Goal: Information Seeking & Learning: Check status

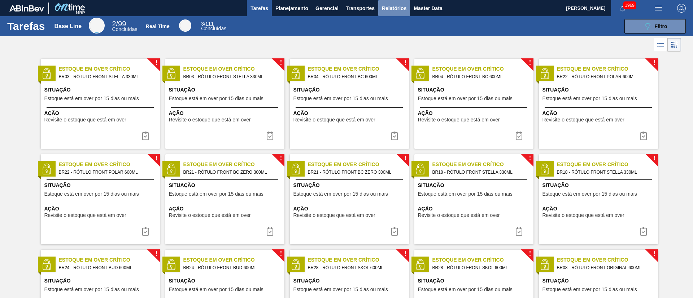
click at [390, 6] on span "Relatórios" at bounding box center [394, 8] width 25 height 9
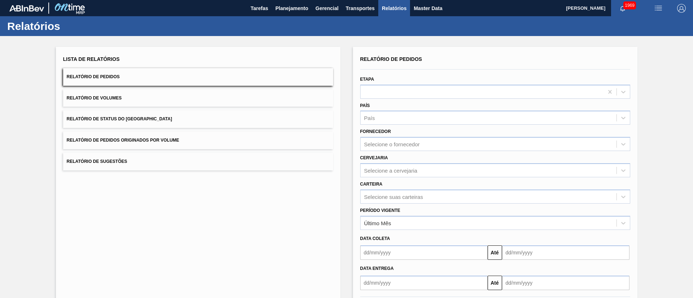
click at [110, 115] on button "Relatório de Status do Estoque" at bounding box center [198, 119] width 270 height 18
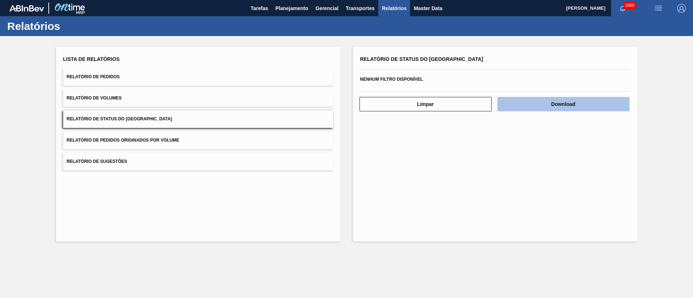
click at [590, 109] on button "Download" at bounding box center [563, 104] width 132 height 14
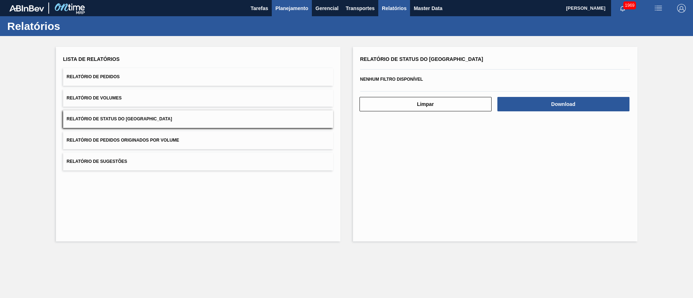
click at [280, 1] on button "Planejamento" at bounding box center [292, 8] width 40 height 16
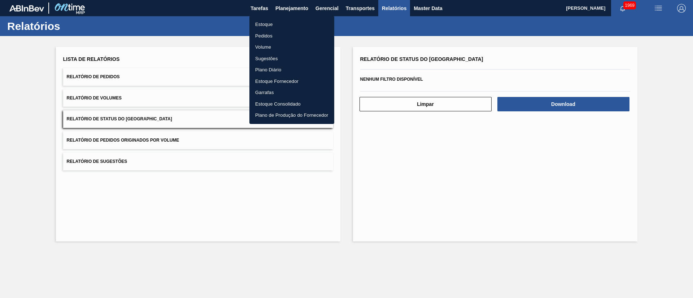
click at [262, 24] on li "Estoque" at bounding box center [291, 25] width 85 height 12
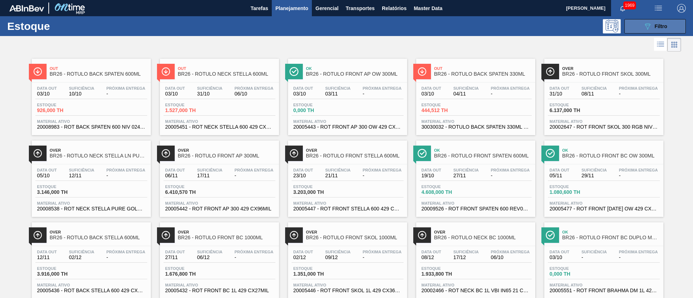
click at [649, 26] on icon "089F7B8B-B2A5-4AFE-B5C0-19BA573D28AC" at bounding box center [647, 26] width 9 height 9
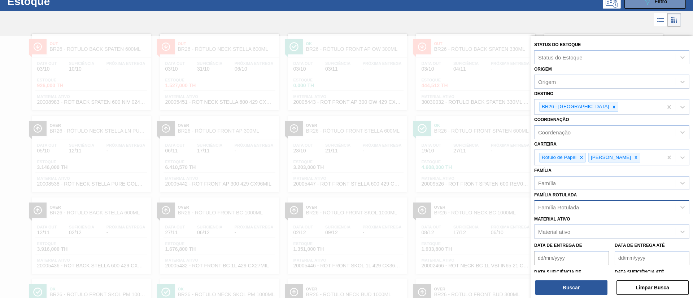
click at [561, 205] on div "Família Rotulada" at bounding box center [558, 208] width 41 height 6
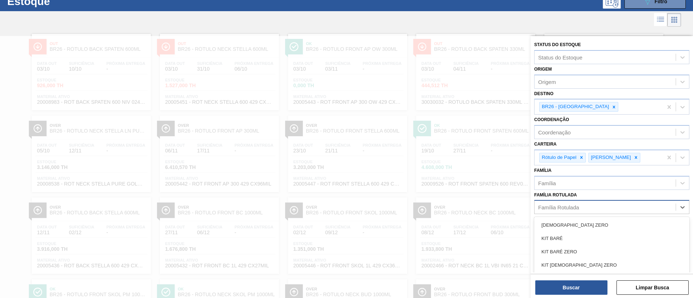
scroll to position [30, 0]
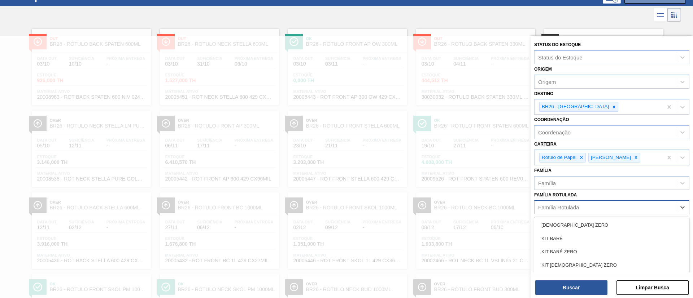
paste Rotulada "RÓTULO FRONT AP 1000ML"
type Rotulada "RÓTULO FRONT AP 1000ML"
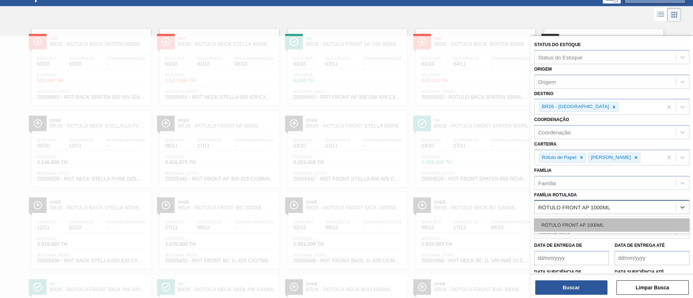
click at [590, 224] on div "RÓTULO FRONT AP 1000ML" at bounding box center [611, 225] width 155 height 13
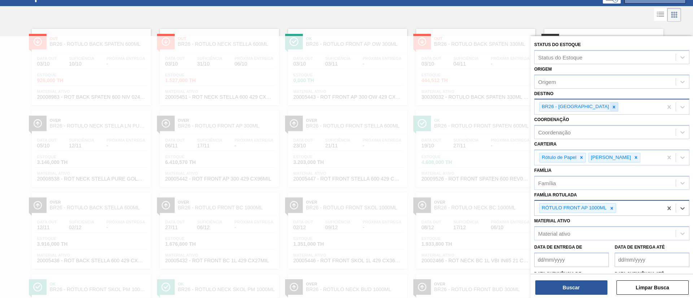
click at [613, 108] on icon at bounding box center [614, 107] width 3 height 3
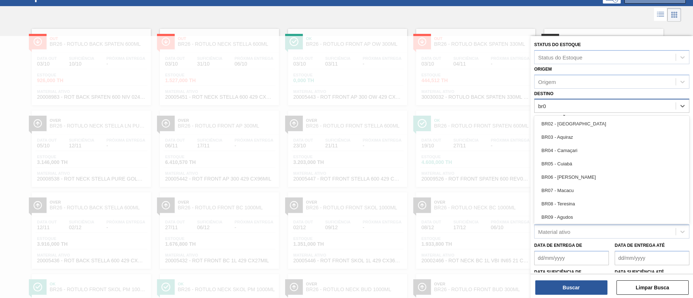
type input "br02"
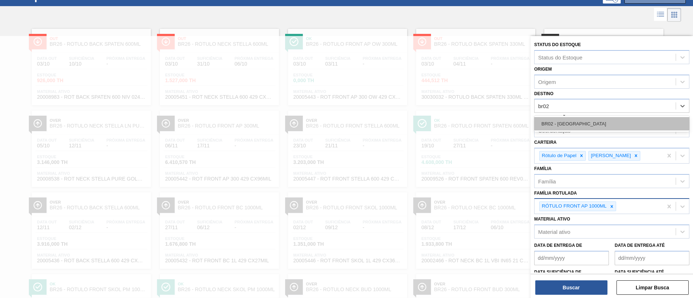
click at [570, 118] on div "BR02 - Sergipe" at bounding box center [611, 123] width 155 height 13
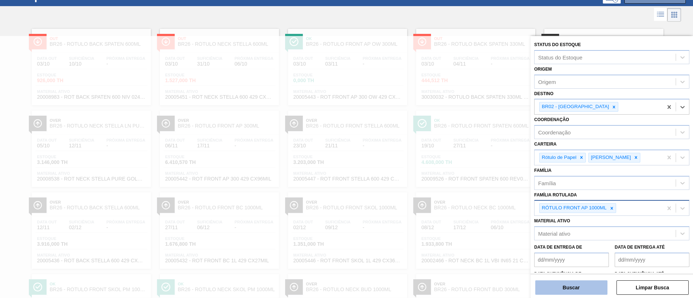
click at [549, 289] on button "Buscar" at bounding box center [571, 288] width 72 height 14
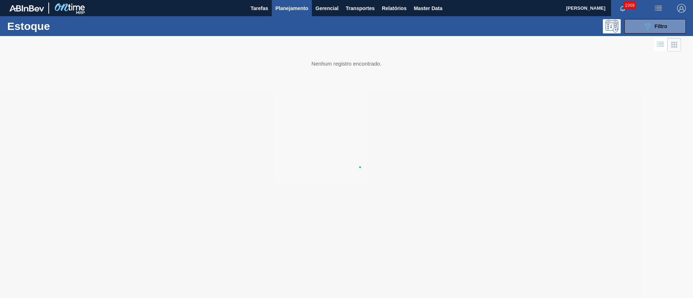
scroll to position [0, 0]
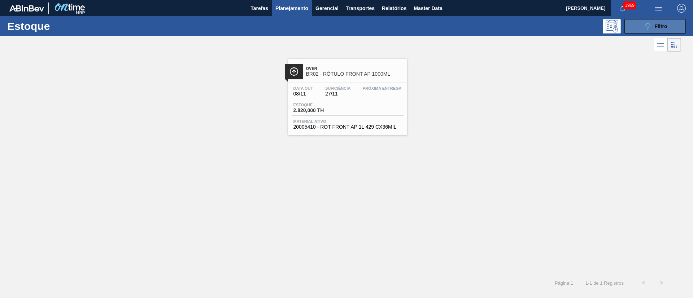
click at [666, 24] on span "Filtro" at bounding box center [661, 26] width 13 height 6
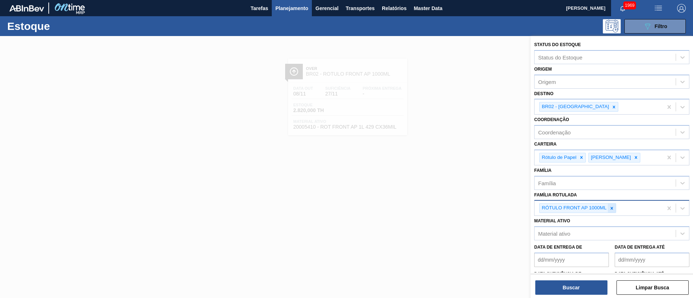
click at [614, 209] on div at bounding box center [612, 208] width 8 height 9
paste Rotulada "RÓTULO FRONT BC 300ML"
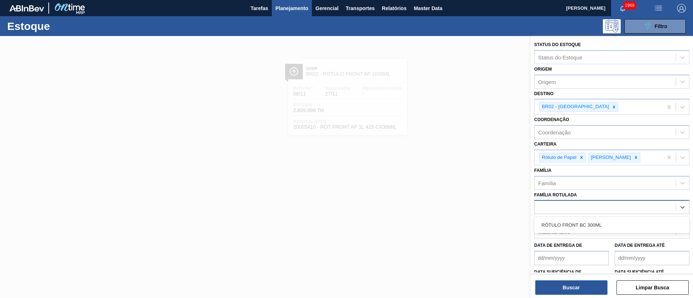
type Rotulada "RÓTULO FRONT BC 300ML"
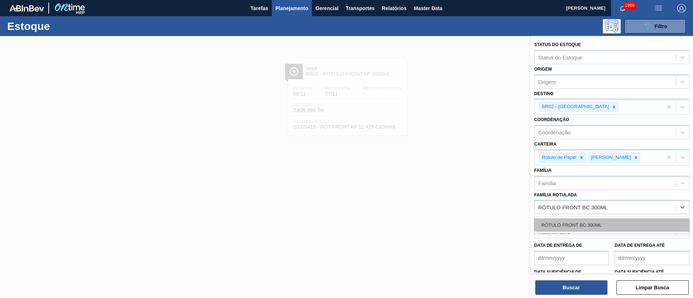
click at [586, 222] on div "RÓTULO FRONT BC 300ML" at bounding box center [611, 225] width 155 height 13
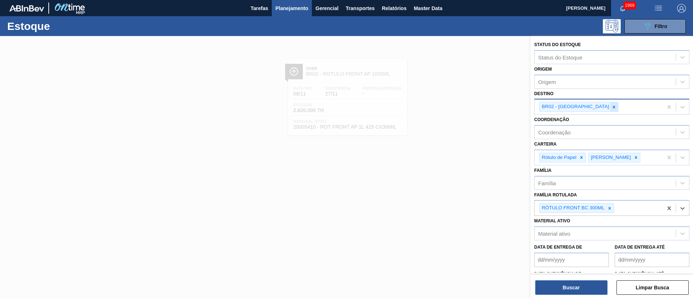
click at [610, 110] on div at bounding box center [614, 107] width 8 height 9
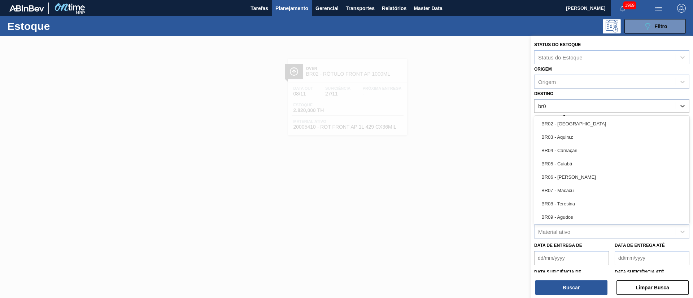
type input "br03"
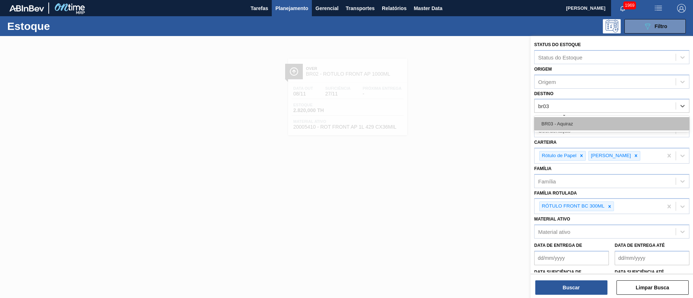
click at [570, 121] on div "BR03 - Aquiraz" at bounding box center [611, 123] width 155 height 13
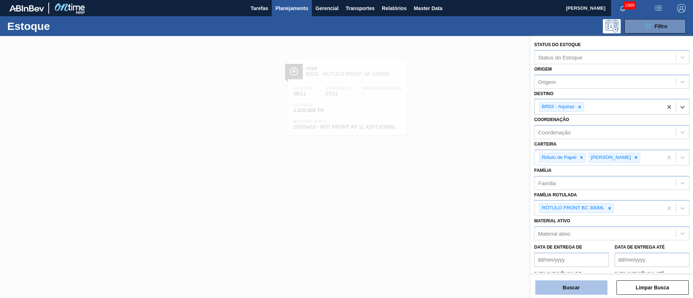
click at [563, 288] on button "Buscar" at bounding box center [571, 288] width 72 height 14
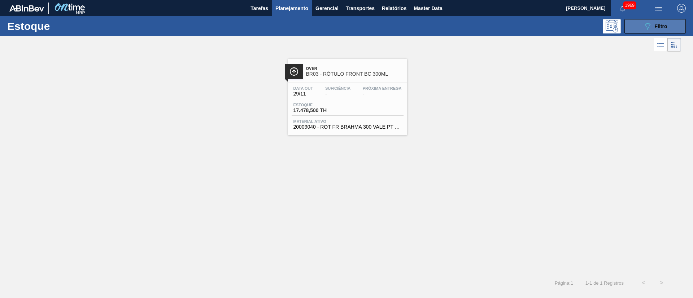
click at [660, 22] on div "089F7B8B-B2A5-4AFE-B5C0-19BA573D28AC Filtro" at bounding box center [655, 26] width 24 height 9
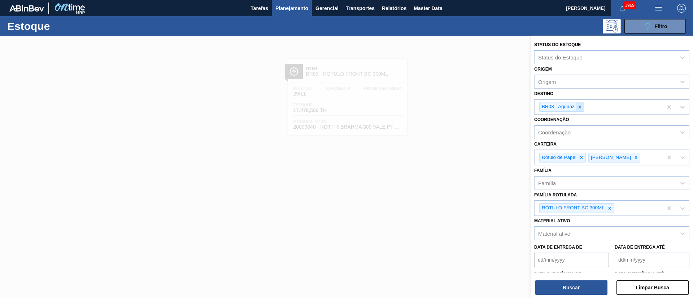
click at [579, 108] on icon at bounding box center [579, 107] width 5 height 5
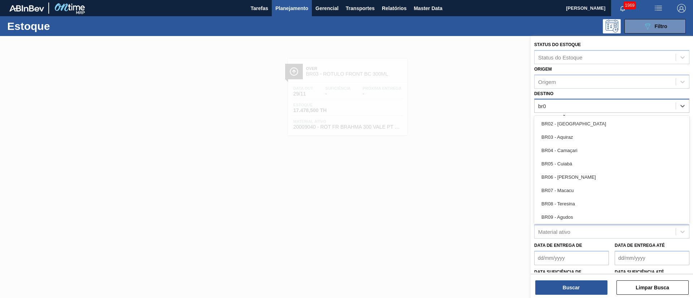
type input "br02"
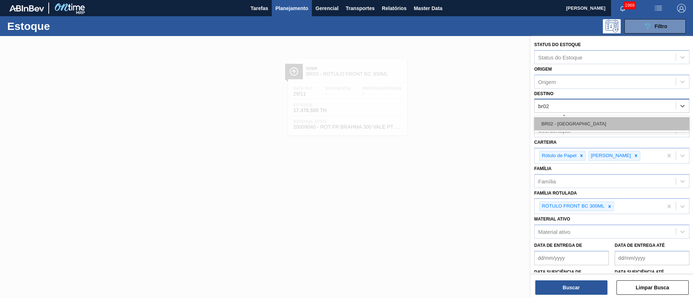
click at [565, 121] on div "BR02 - Sergipe" at bounding box center [611, 123] width 155 height 13
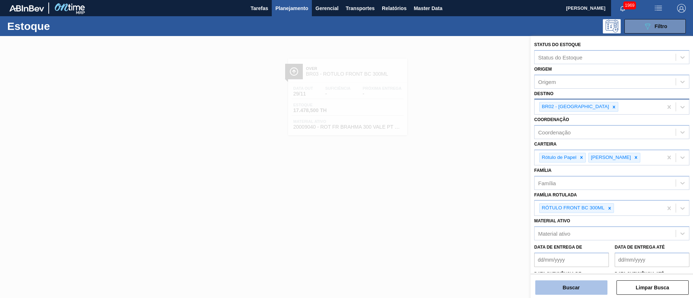
click at [574, 287] on button "Buscar" at bounding box center [571, 288] width 72 height 14
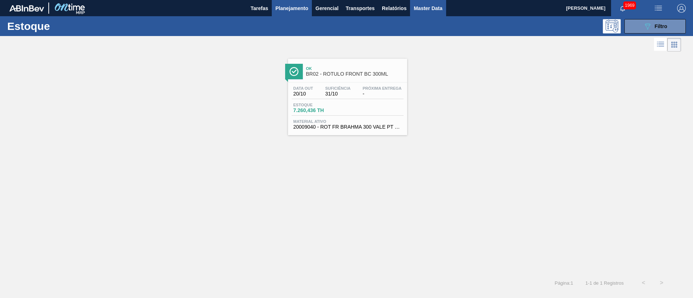
click at [415, 10] on span "Master Data" at bounding box center [428, 8] width 29 height 9
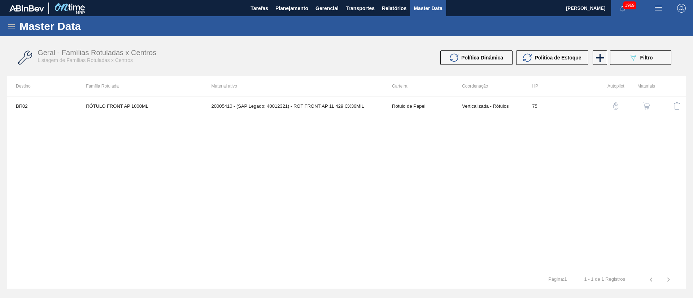
click at [15, 26] on icon at bounding box center [11, 26] width 6 height 4
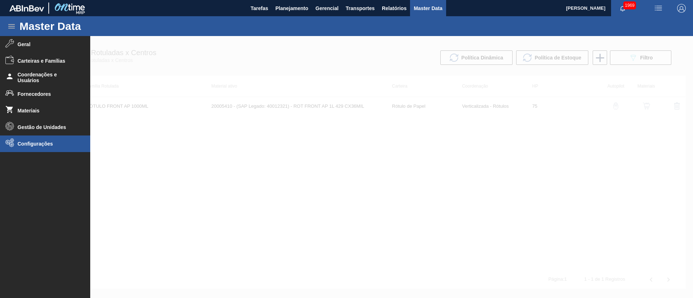
click at [44, 146] on span "Configurações" at bounding box center [48, 144] width 60 height 6
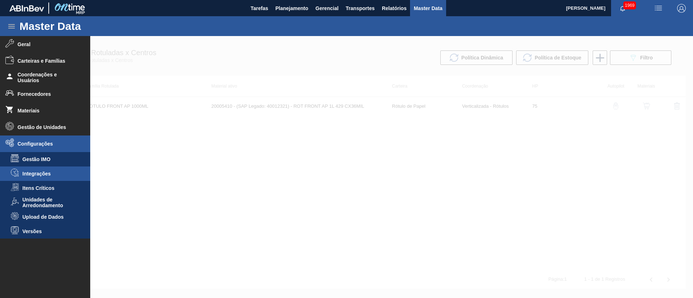
click at [52, 173] on span "Integrações" at bounding box center [50, 174] width 56 height 6
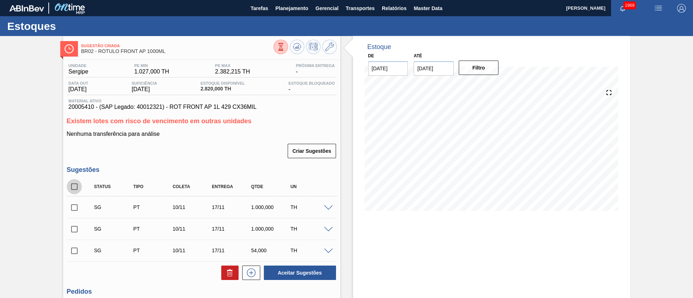
click at [77, 187] on input "checkbox" at bounding box center [74, 186] width 15 height 15
checkbox input "true"
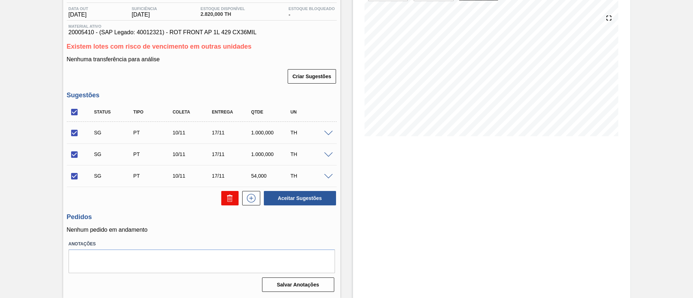
click at [228, 200] on icon at bounding box center [230, 198] width 9 height 9
checkbox input "false"
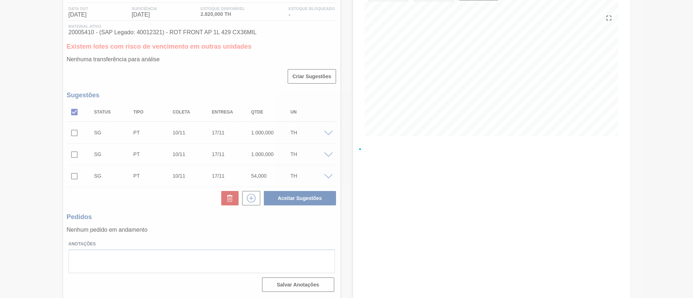
scroll to position [12, 0]
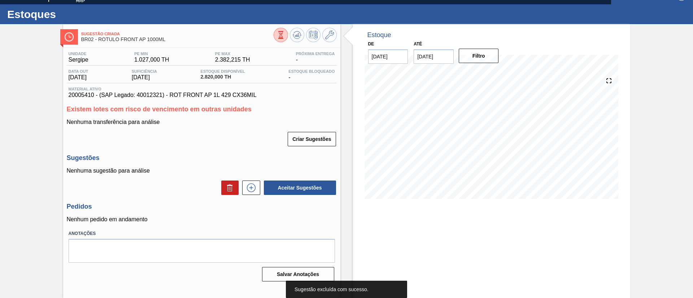
click at [433, 56] on input "17/10/2025" at bounding box center [434, 56] width 40 height 14
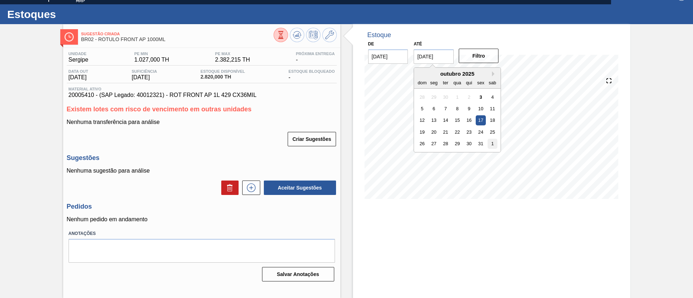
click at [488, 142] on div "1" at bounding box center [493, 144] width 10 height 10
click at [433, 61] on input "01/11/2025" at bounding box center [434, 56] width 40 height 14
click at [493, 142] on div "29" at bounding box center [493, 144] width 10 height 10
type input "[DATE]"
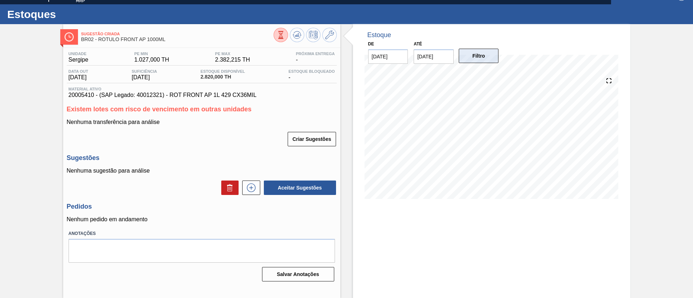
click at [485, 61] on button "Filtro" at bounding box center [479, 56] width 40 height 14
click at [333, 33] on icon at bounding box center [329, 35] width 9 height 9
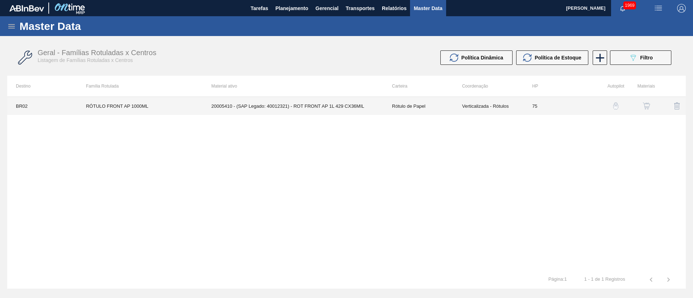
click at [397, 112] on td "Rótulo de Papel" at bounding box center [418, 106] width 70 height 18
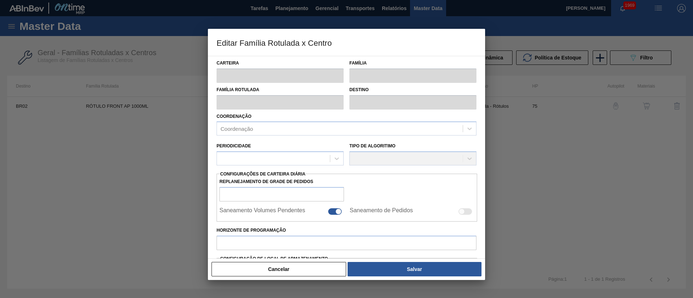
type input "Rótulo de Papel"
type input "Rótulo Papel"
type input "RÓTULO FRONT AP 1000ML"
type input "BR02 - Sergipe"
type input "75"
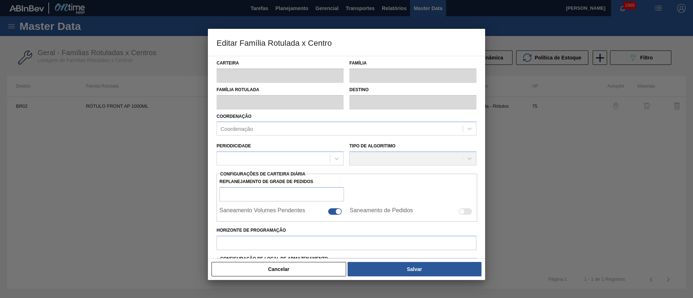
type input "1.027"
type input "2.382,215"
type input "1"
type input "1.036,346"
checkbox input "true"
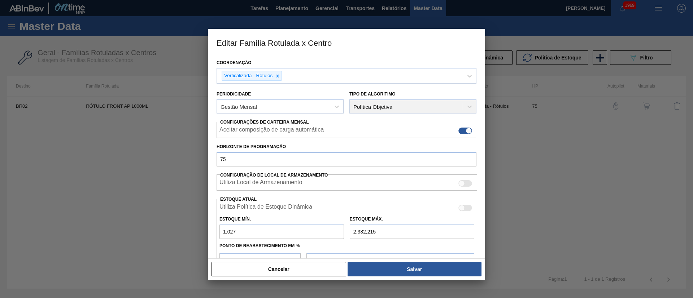
scroll to position [128, 0]
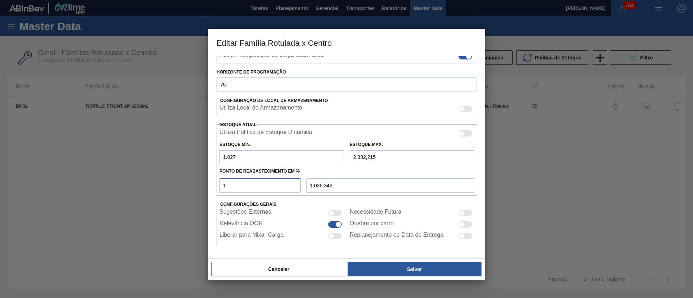
click at [221, 190] on input "1" at bounding box center [259, 186] width 81 height 14
drag, startPoint x: 284, startPoint y: 263, endPoint x: 268, endPoint y: 231, distance: 36.2
click at [283, 263] on button "Cancelar" at bounding box center [279, 269] width 135 height 14
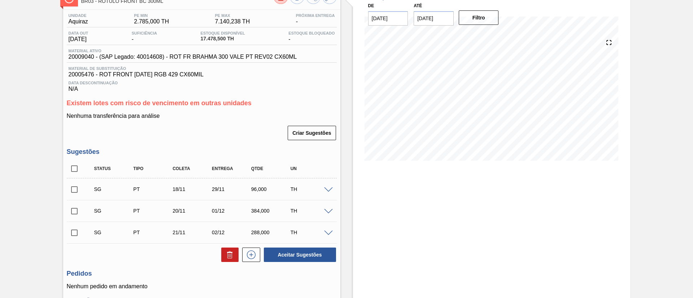
scroll to position [54, 0]
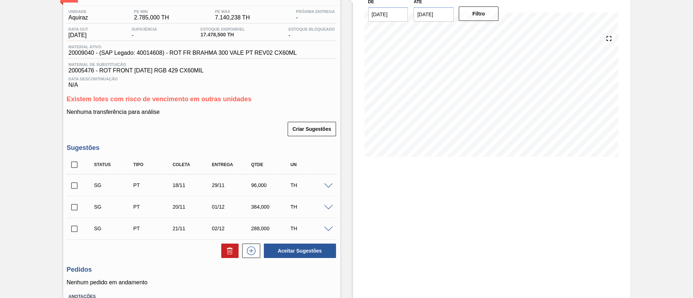
click at [71, 157] on input "checkbox" at bounding box center [74, 164] width 15 height 15
checkbox input "true"
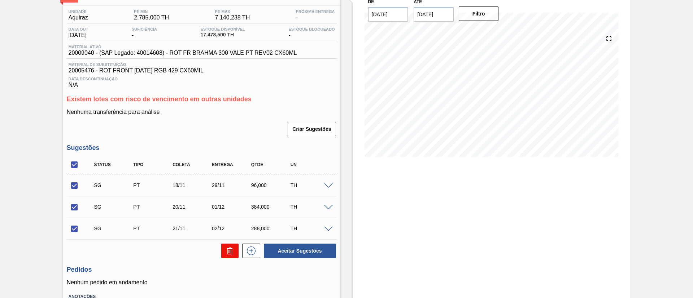
click at [233, 249] on icon at bounding box center [230, 251] width 9 height 9
checkbox input "false"
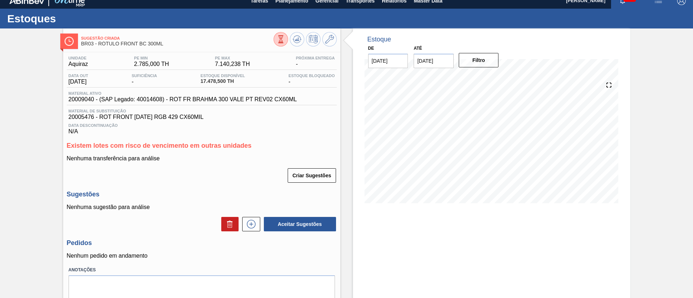
scroll to position [0, 0]
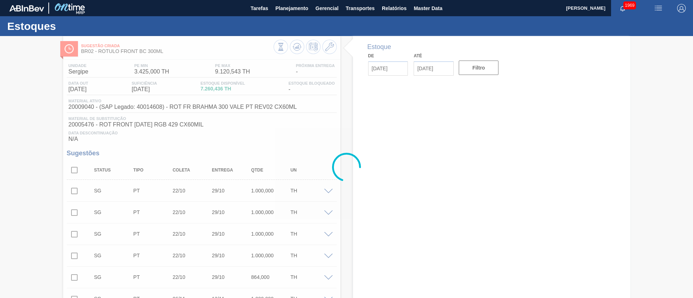
type input "[DATE]"
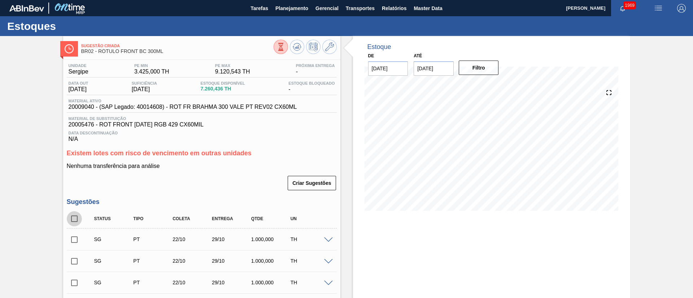
click at [70, 221] on input "checkbox" at bounding box center [74, 219] width 15 height 15
checkbox input "true"
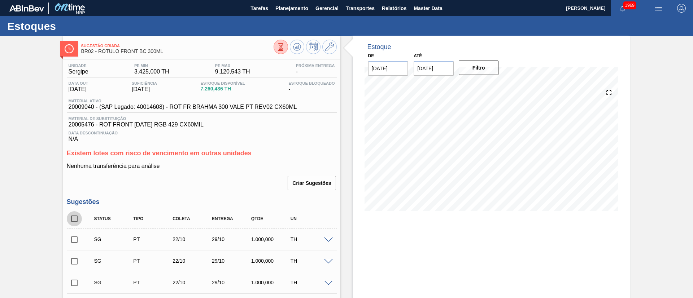
checkbox input "true"
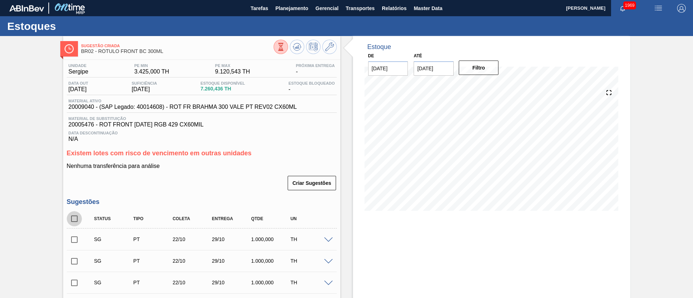
checkbox input "true"
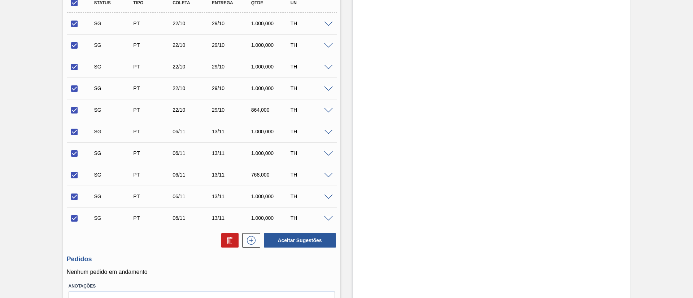
scroll to position [217, 0]
click at [231, 239] on icon at bounding box center [229, 241] width 5 height 5
checkbox input "false"
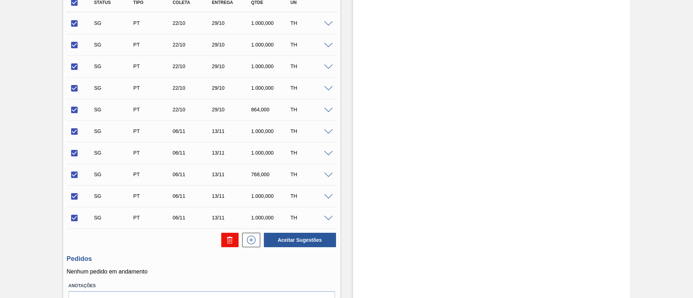
checkbox input "false"
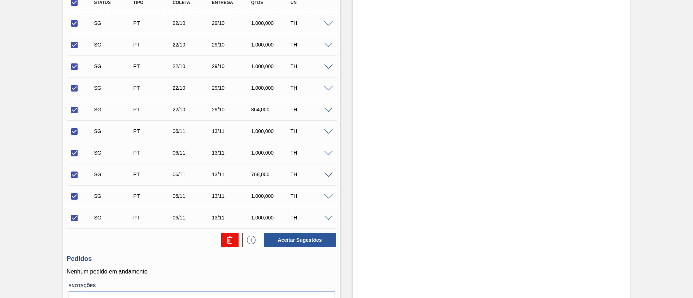
checkbox input "false"
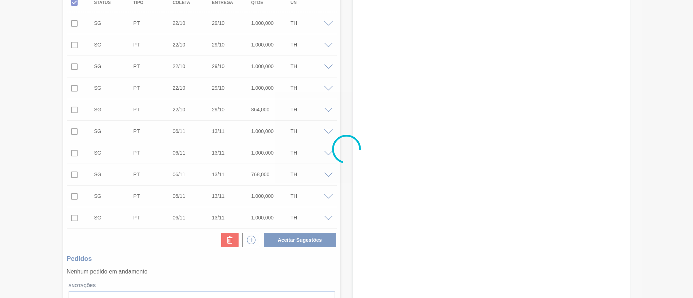
scroll to position [34, 0]
